Goal: Check status: Check status

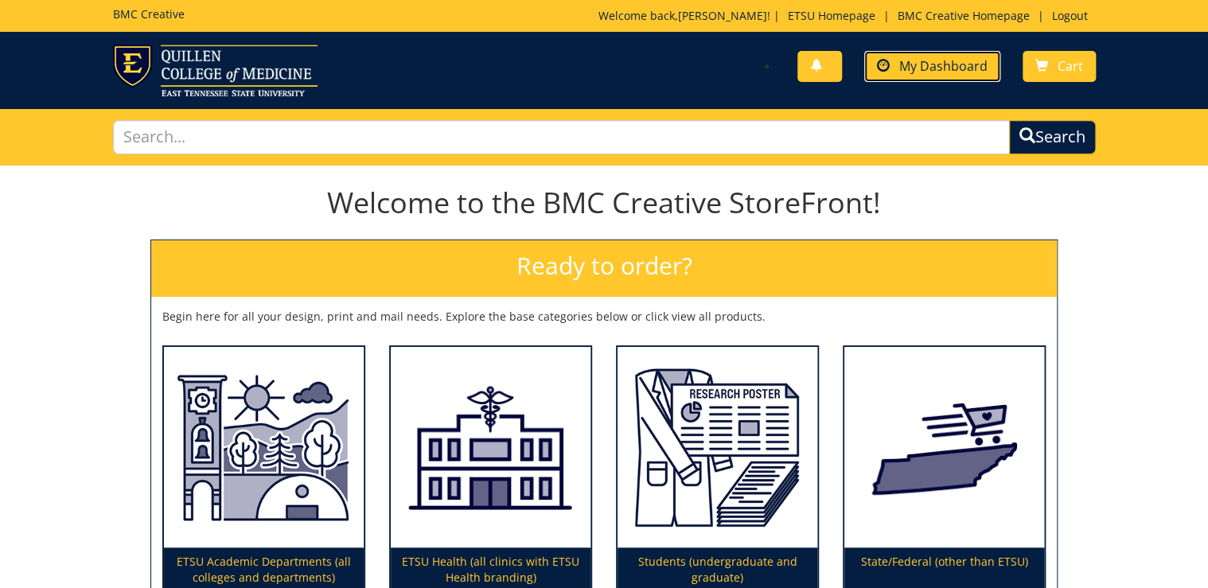
click at [966, 54] on link "My Dashboard" at bounding box center [932, 66] width 136 height 31
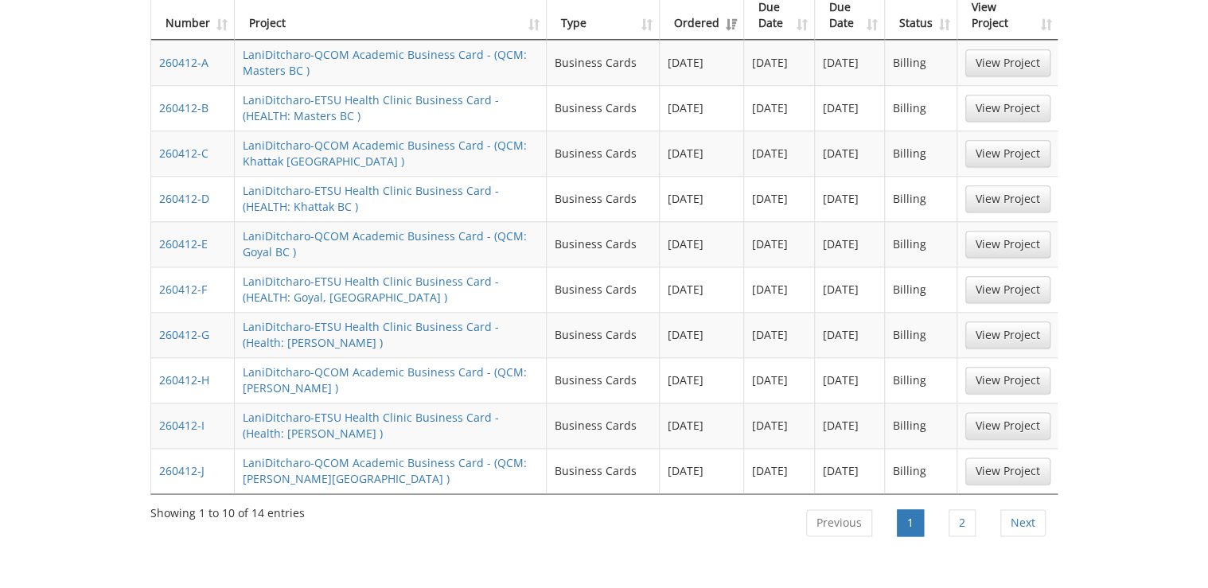
scroll to position [828, 0]
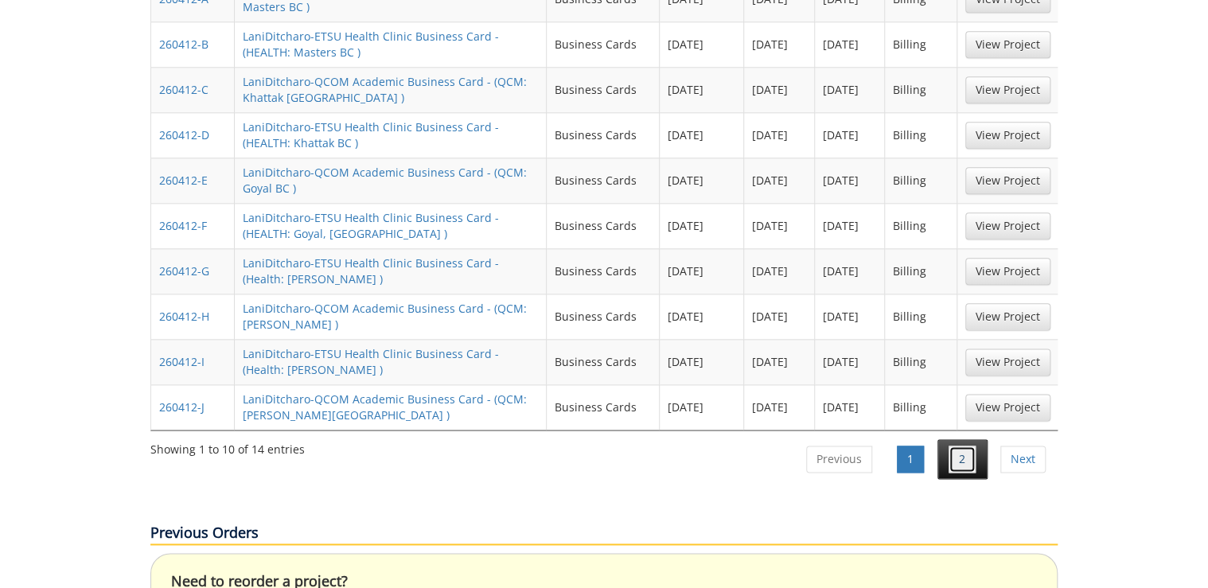
click at [968, 446] on link "2" at bounding box center [962, 459] width 27 height 27
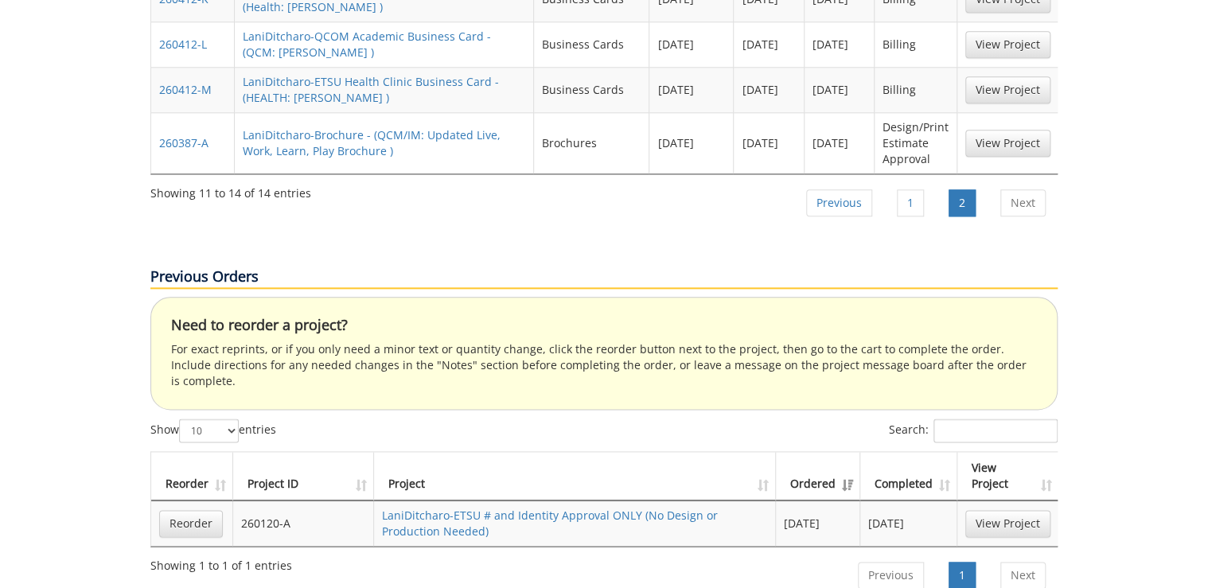
scroll to position [509, 0]
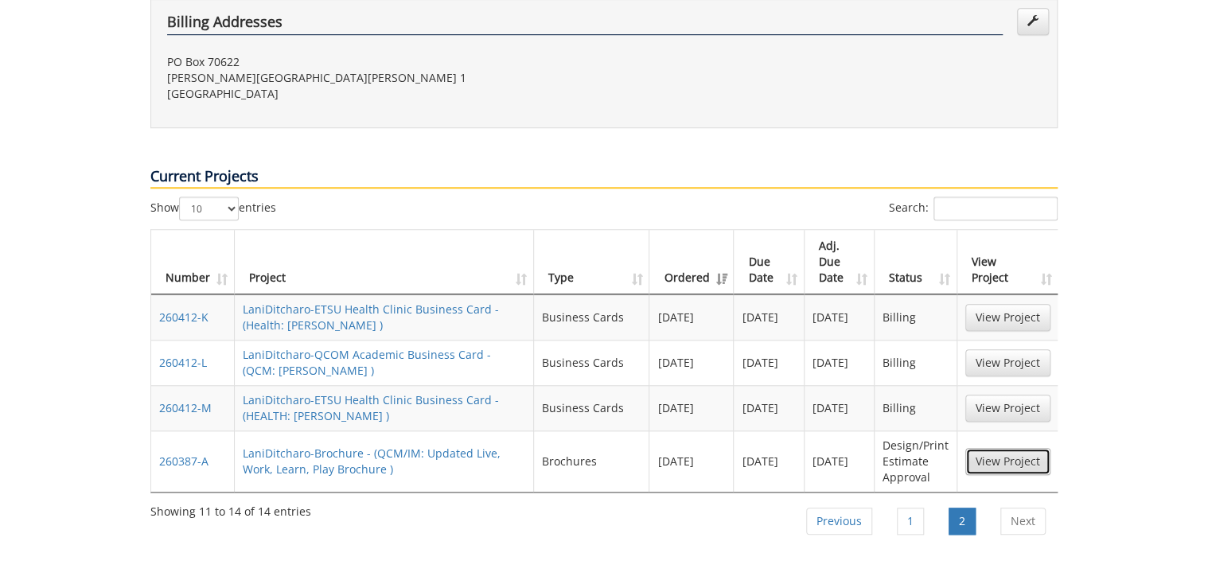
click at [1022, 448] on link "View Project" at bounding box center [1007, 461] width 85 height 27
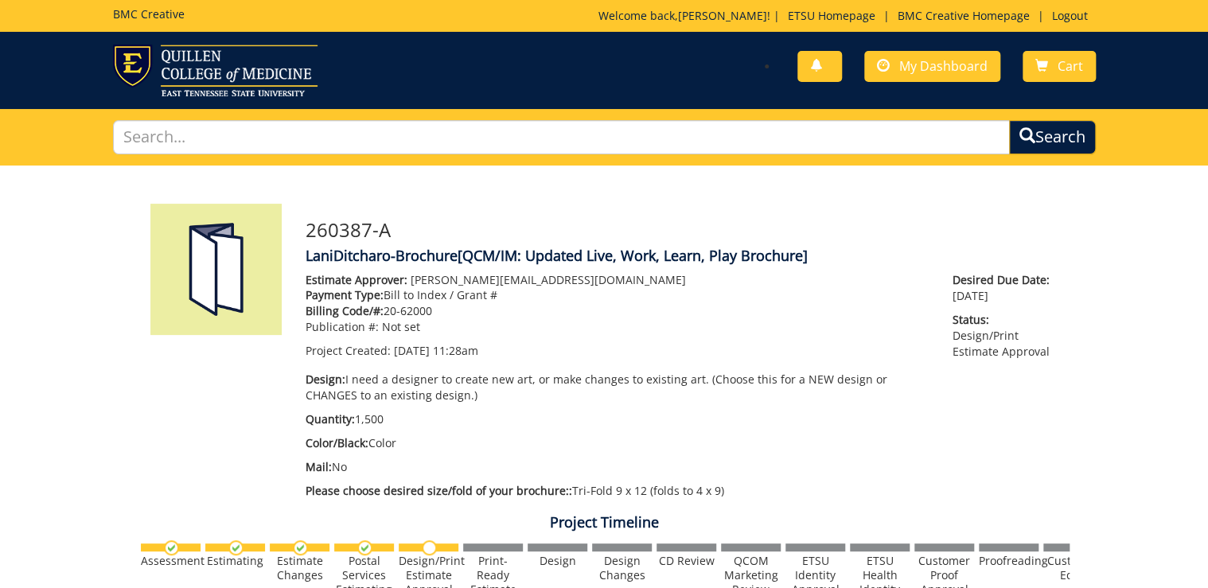
scroll to position [446, 0]
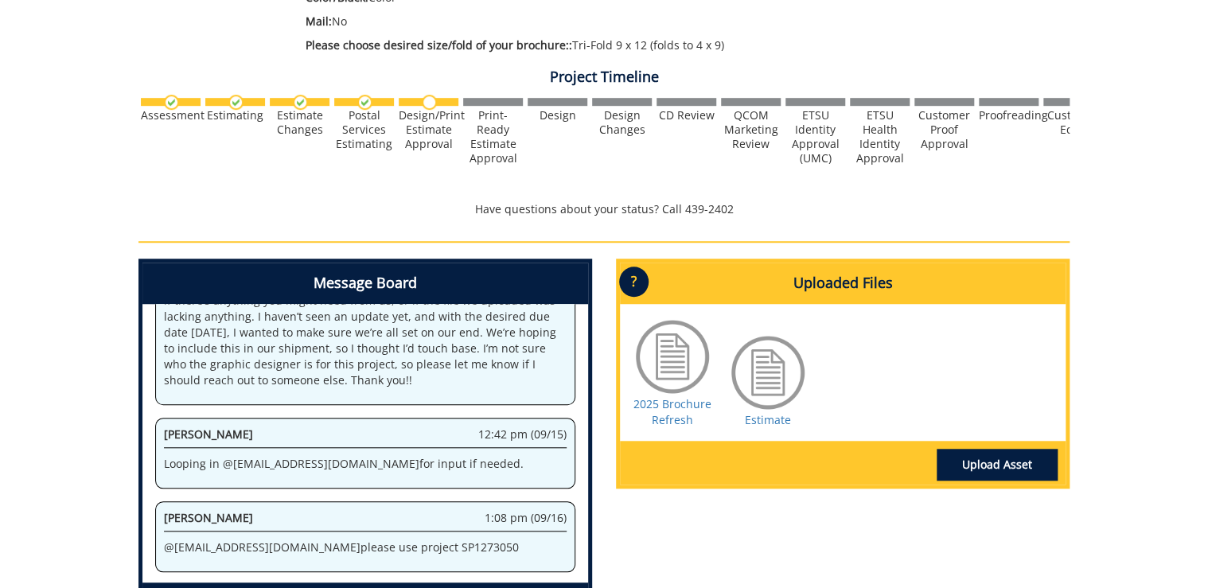
scroll to position [509, 0]
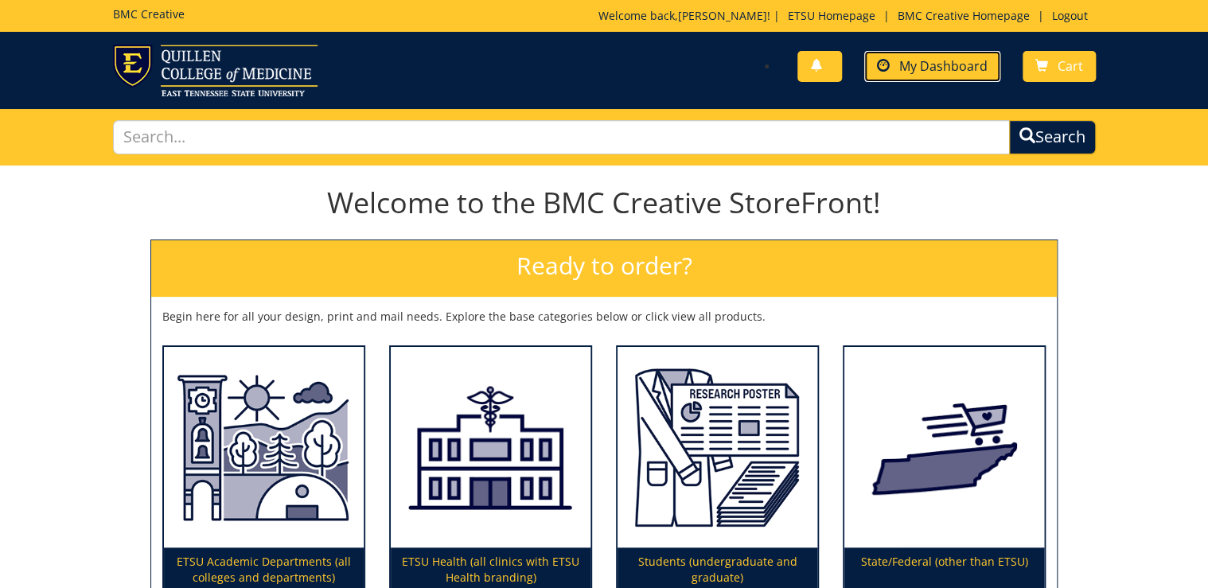
click at [953, 69] on span "My Dashboard" at bounding box center [943, 66] width 88 height 18
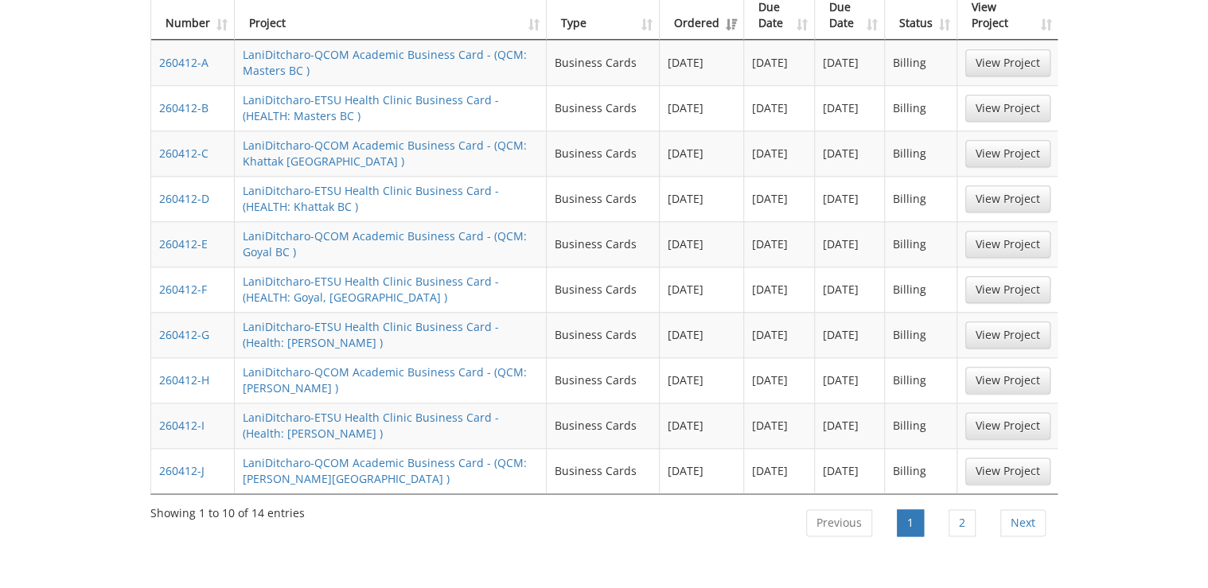
scroll to position [828, 0]
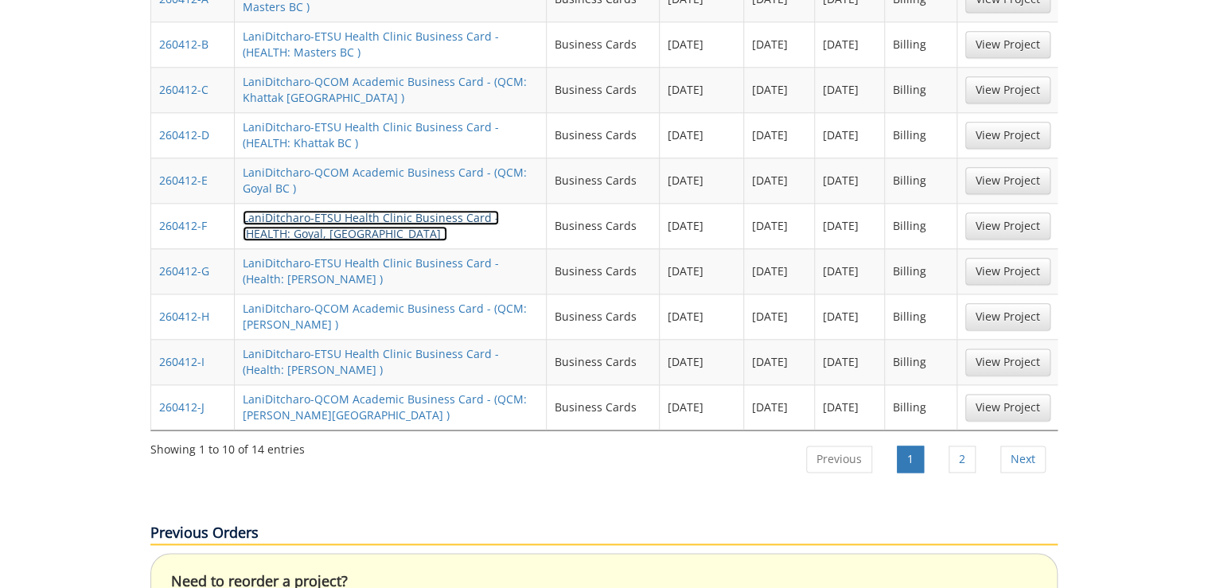
click at [326, 210] on link "LaniDitcharo-ETSU Health Clinic Business Card - (HEALTH: Goyal, BC )" at bounding box center [371, 225] width 256 height 31
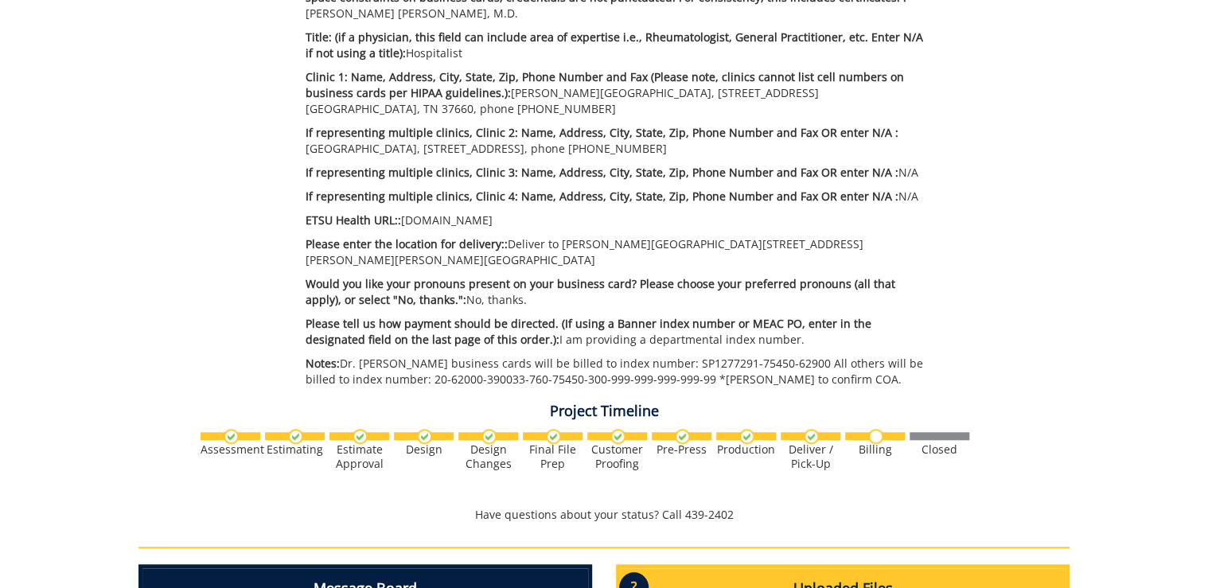
scroll to position [764, 0]
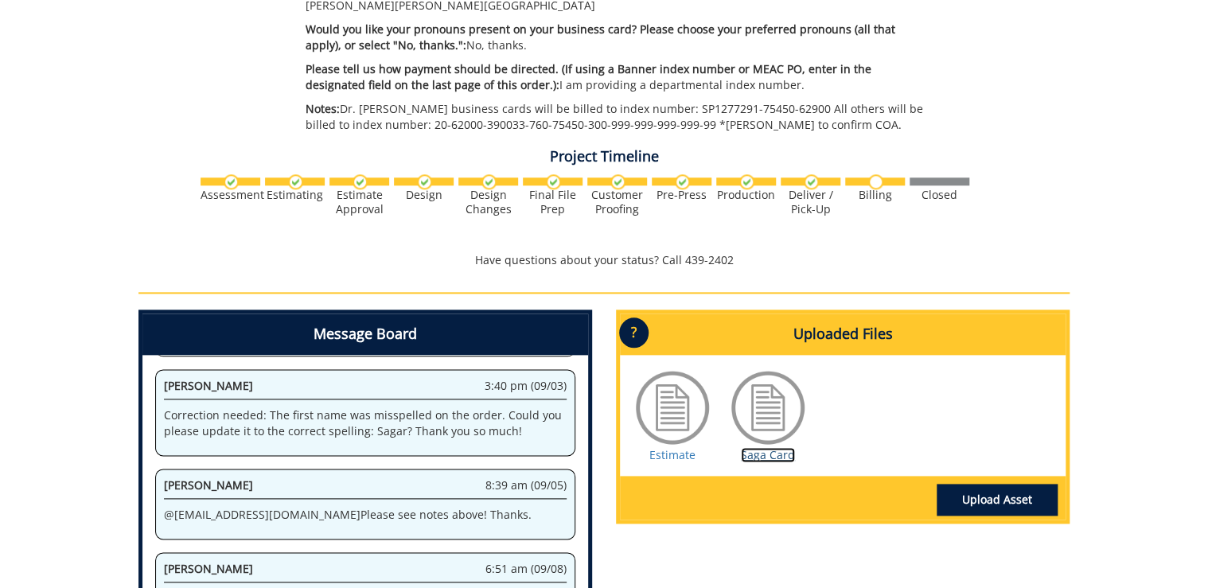
click at [761, 447] on link "Saga Card" at bounding box center [768, 454] width 54 height 15
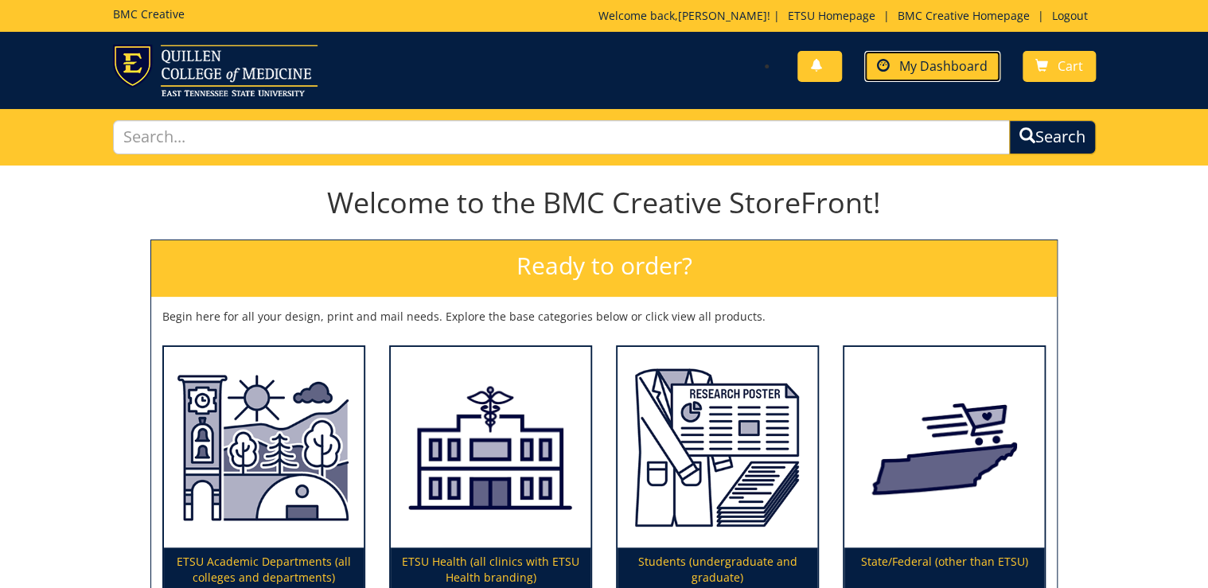
click at [897, 60] on link "My Dashboard" at bounding box center [932, 66] width 136 height 31
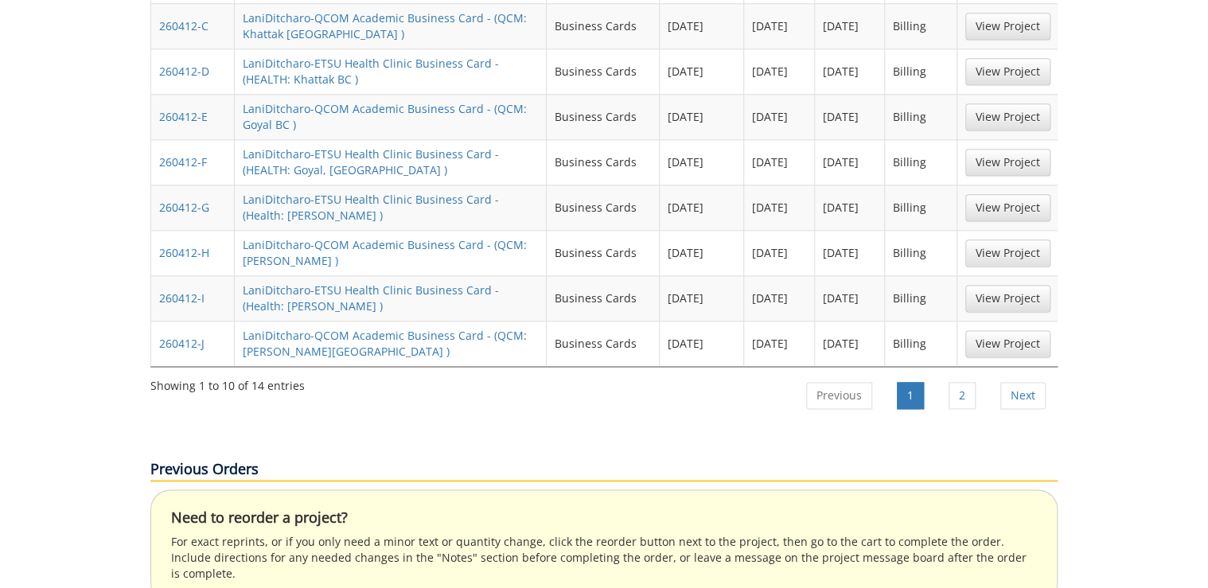
scroll to position [955, 0]
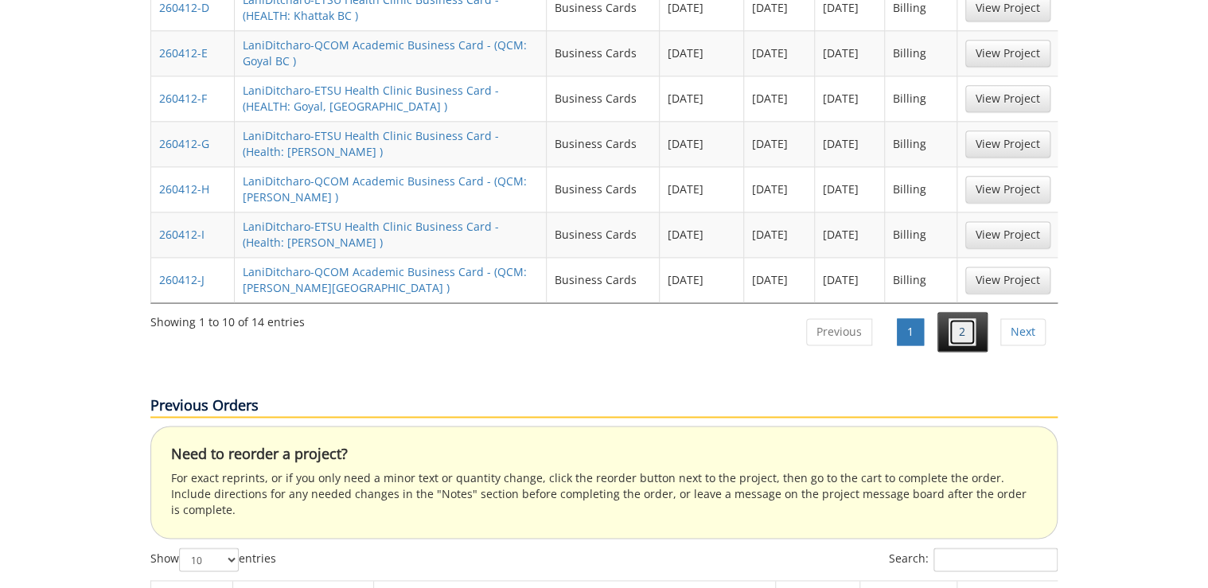
click at [969, 318] on link "2" at bounding box center [962, 331] width 27 height 27
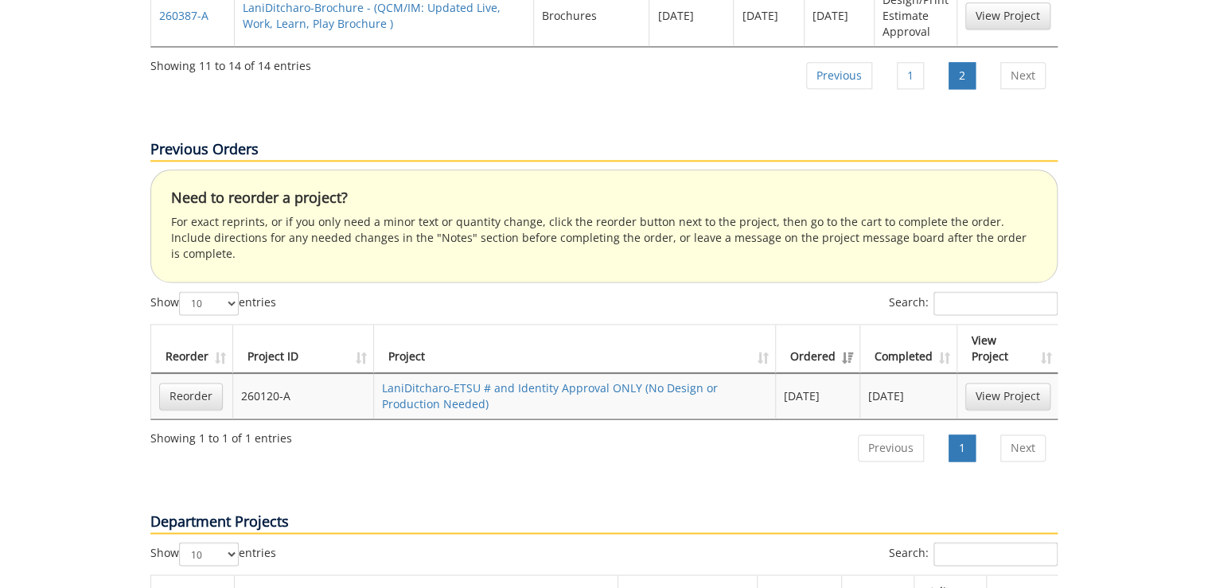
scroll to position [764, 0]
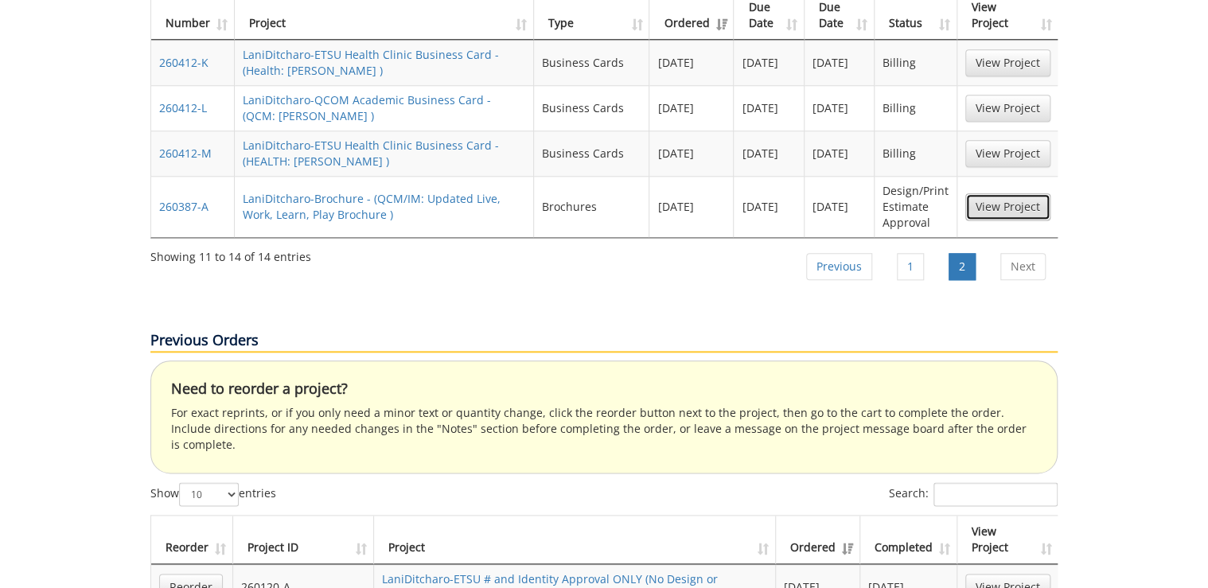
click at [979, 193] on link "View Project" at bounding box center [1007, 206] width 85 height 27
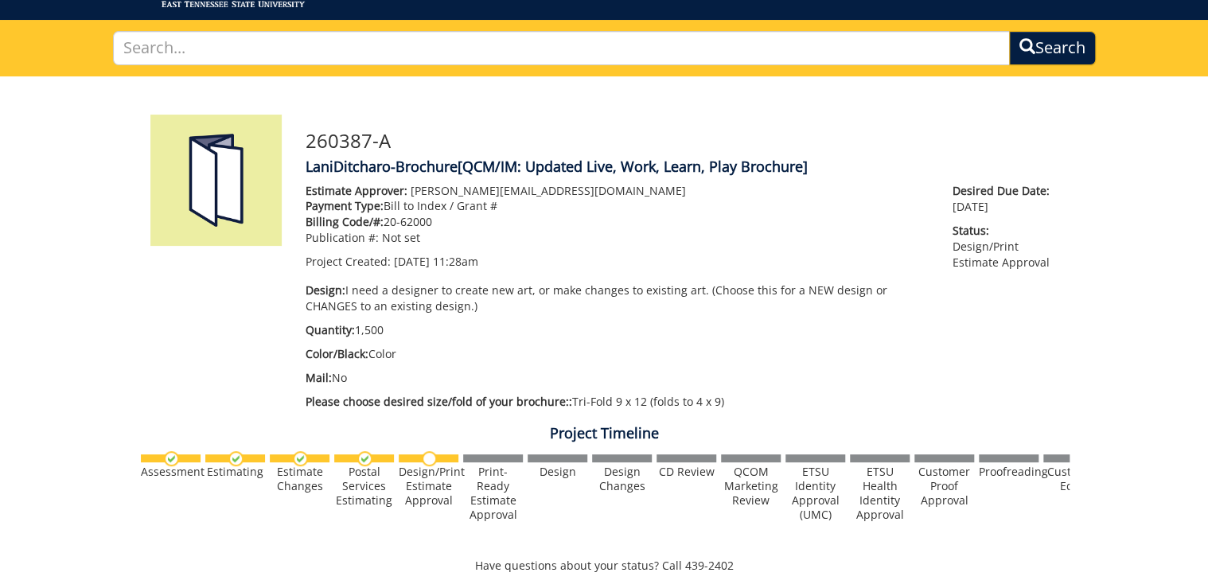
scroll to position [25, 0]
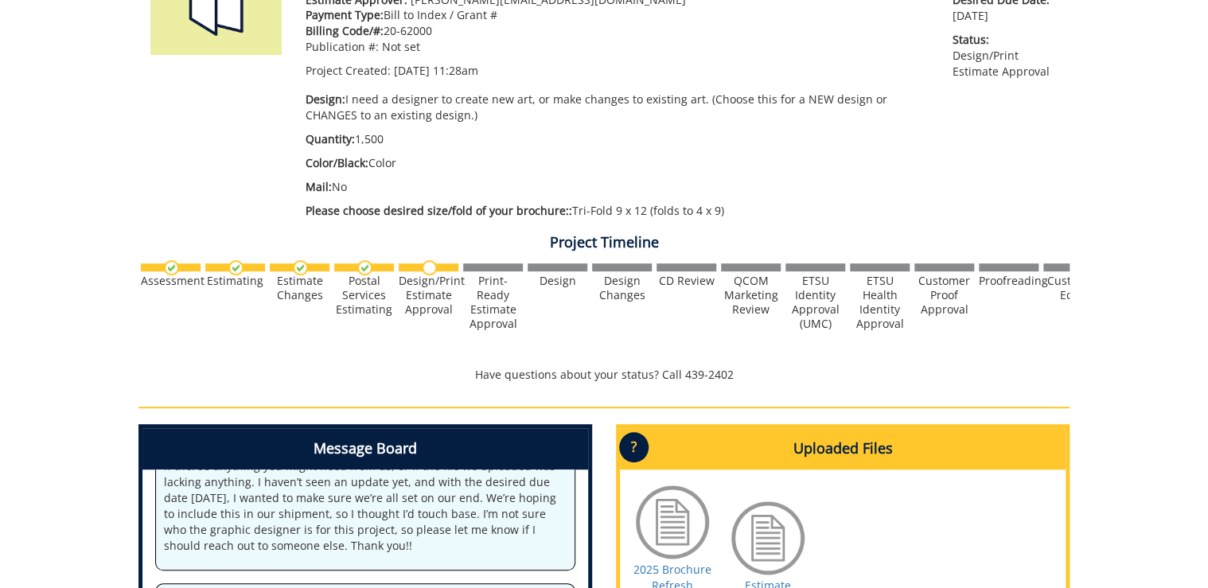
scroll to position [598, 0]
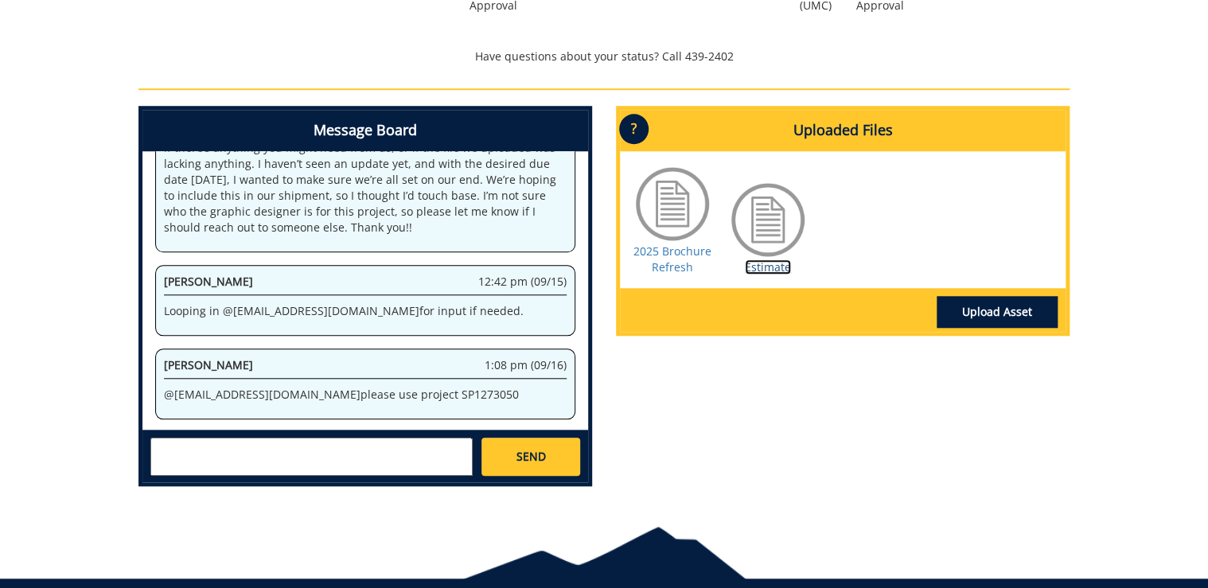
click at [760, 264] on link "Estimate" at bounding box center [768, 266] width 46 height 15
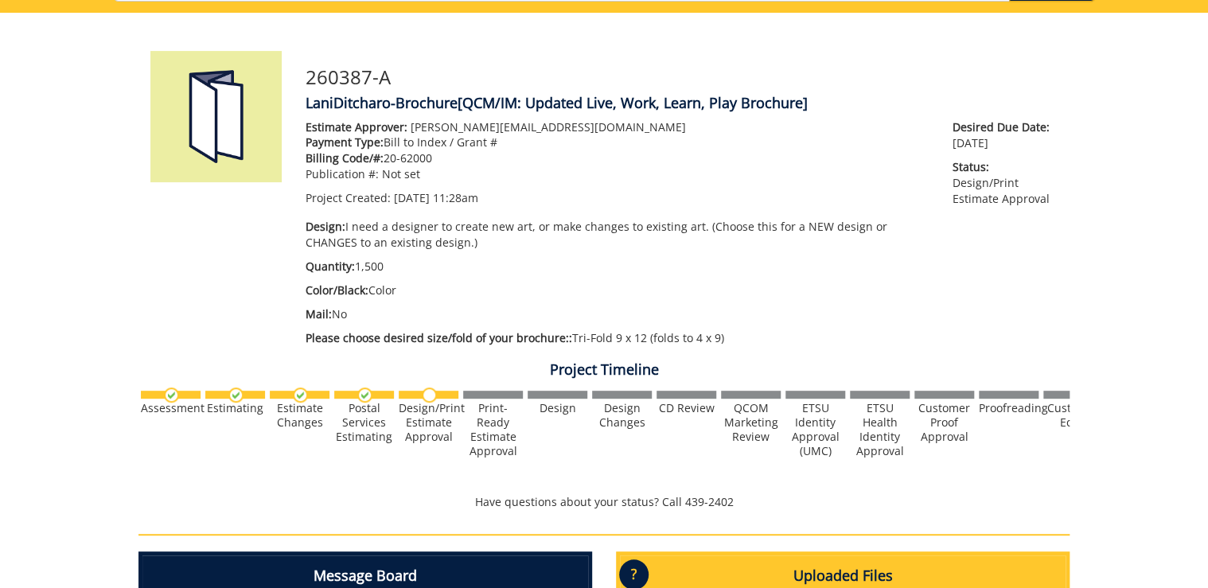
scroll to position [0, 0]
